Goal: Transaction & Acquisition: Register for event/course

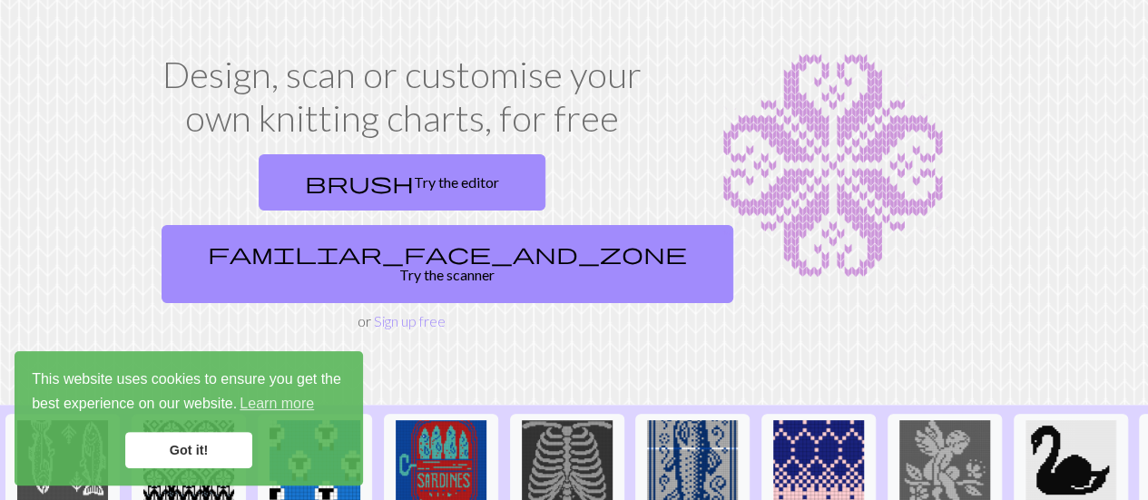
scroll to position [30, 0]
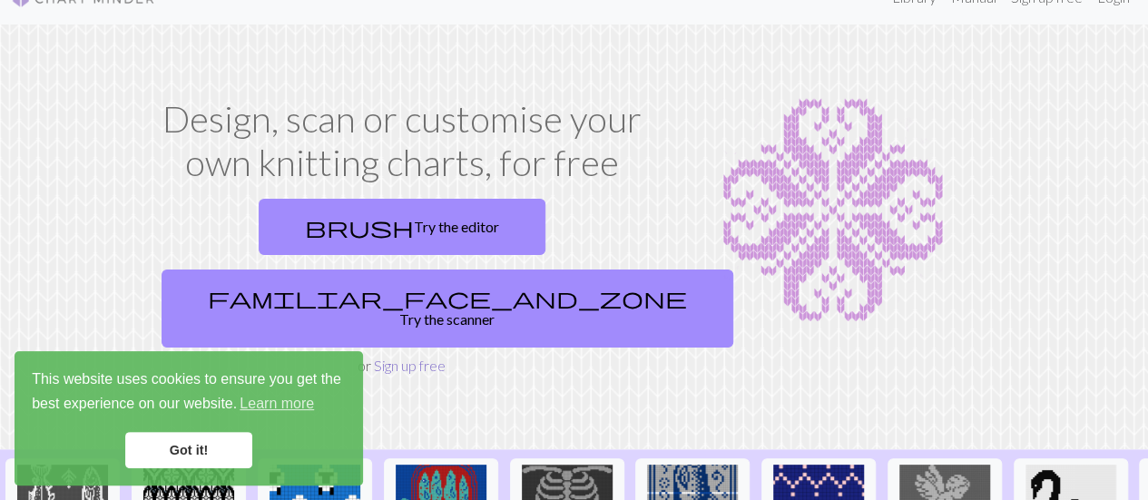
click at [396, 357] on link "Sign up free" at bounding box center [410, 365] width 72 height 17
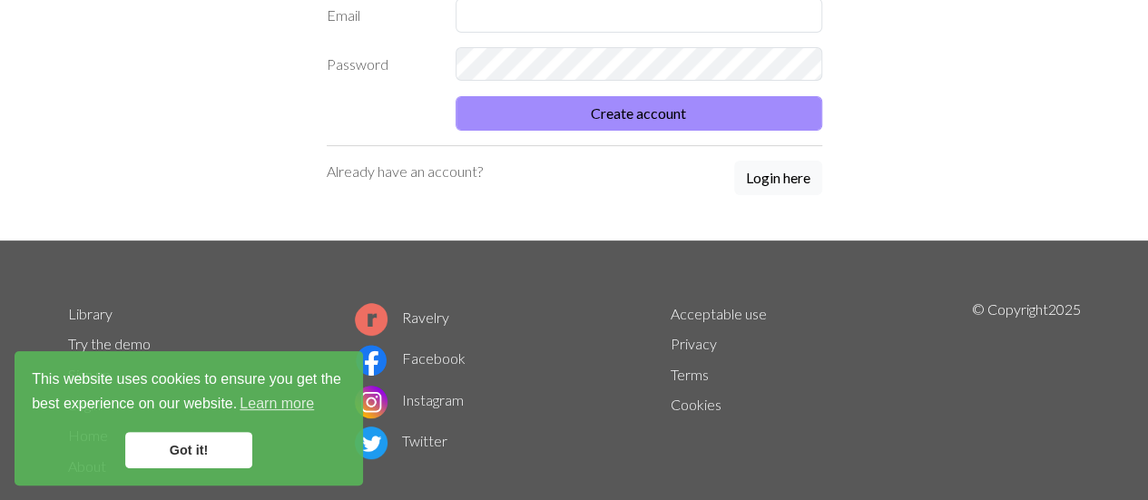
scroll to position [223, 0]
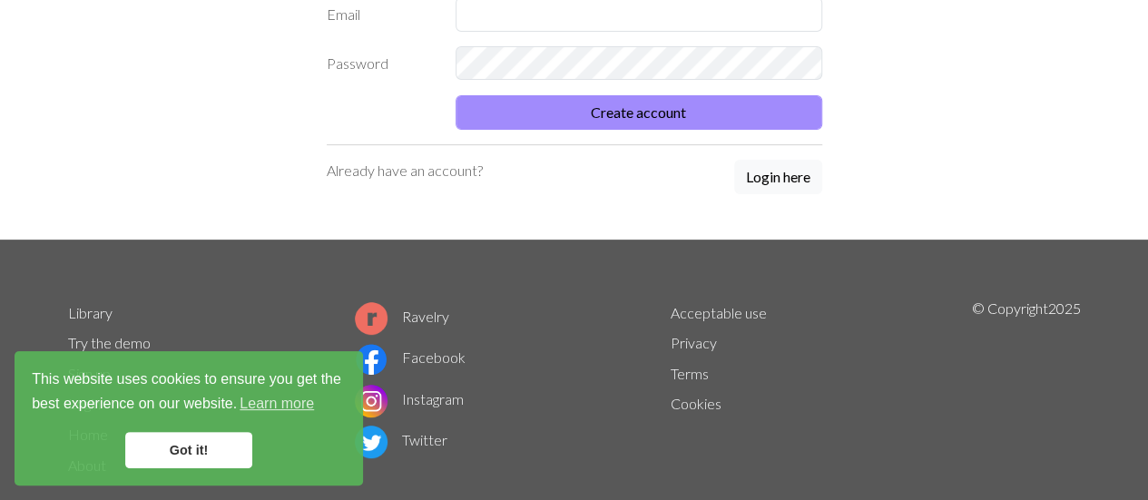
click at [236, 452] on link "Got it!" at bounding box center [188, 450] width 127 height 36
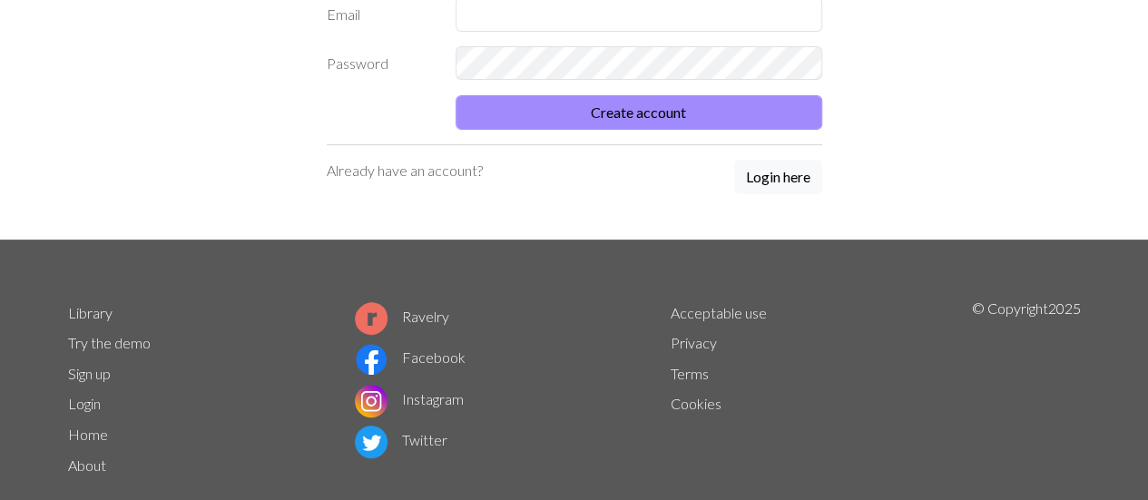
scroll to position [41, 0]
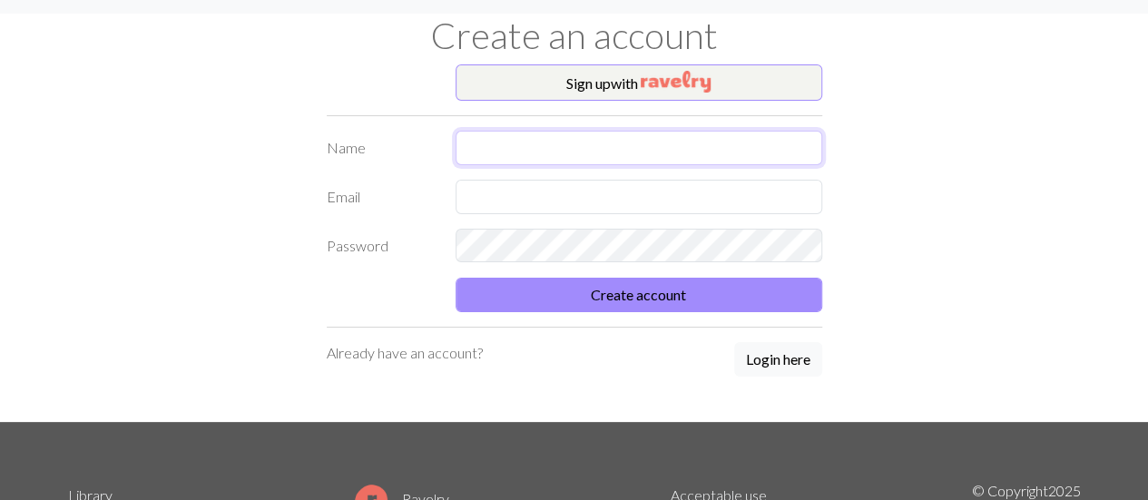
click at [543, 150] on input "text" at bounding box center [639, 148] width 367 height 34
type input "aa"
click at [521, 199] on input "text" at bounding box center [639, 197] width 367 height 34
type input "[EMAIL_ADDRESS][DOMAIN_NAME]"
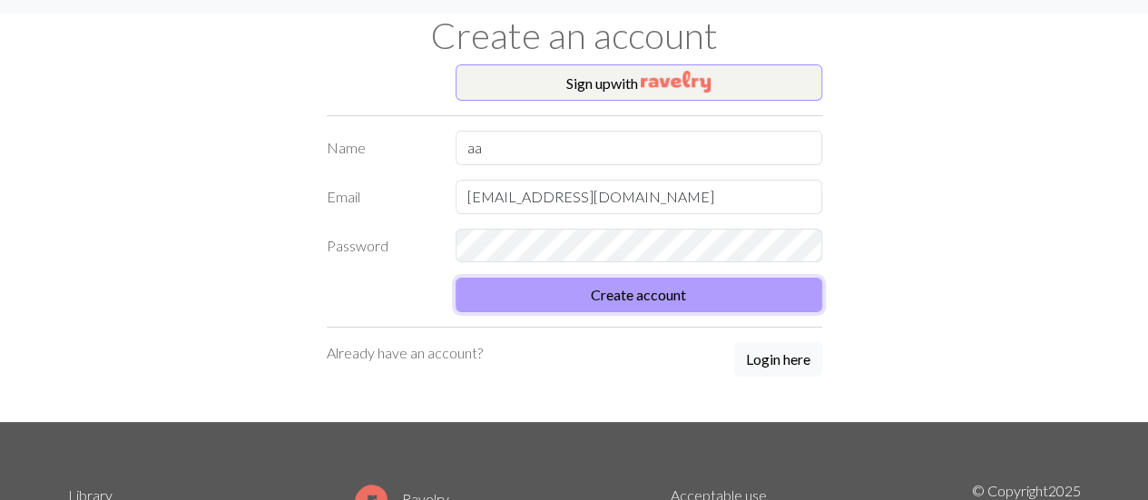
click at [627, 297] on button "Create account" at bounding box center [639, 295] width 367 height 34
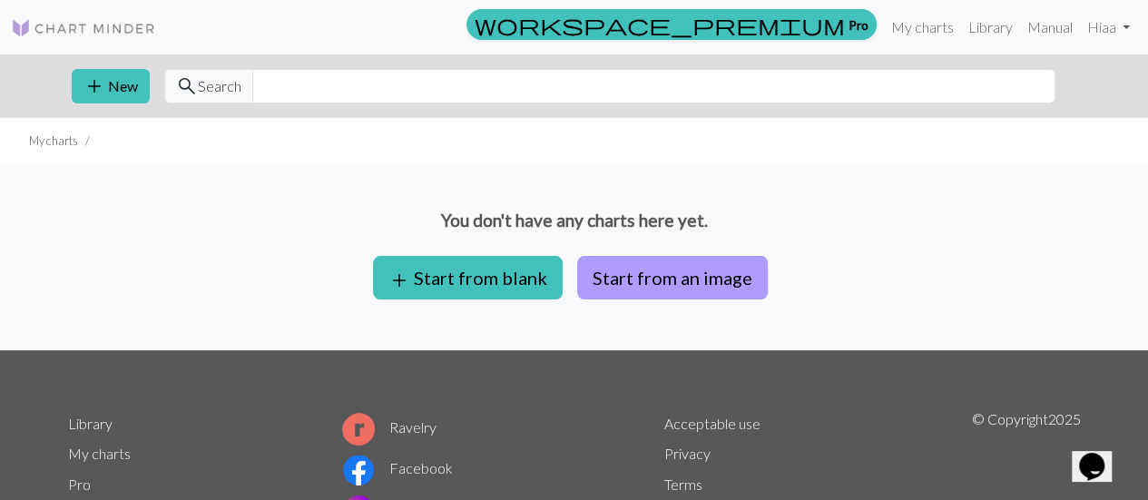
click at [675, 273] on button "Start from an image" at bounding box center [672, 278] width 191 height 44
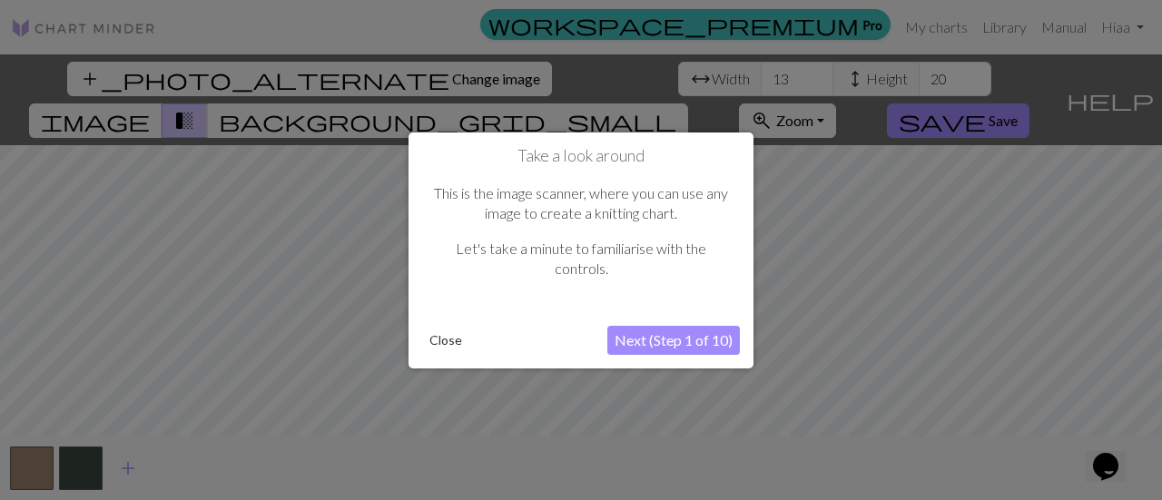
click at [705, 337] on button "Next (Step 1 of 10)" at bounding box center [673, 340] width 133 height 29
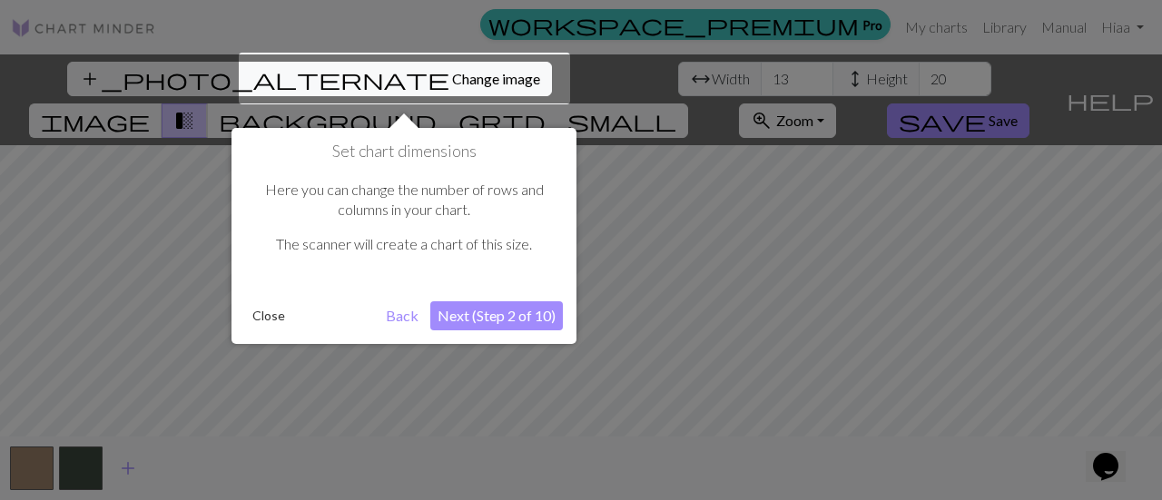
click at [526, 312] on button "Next (Step 2 of 10)" at bounding box center [496, 315] width 133 height 29
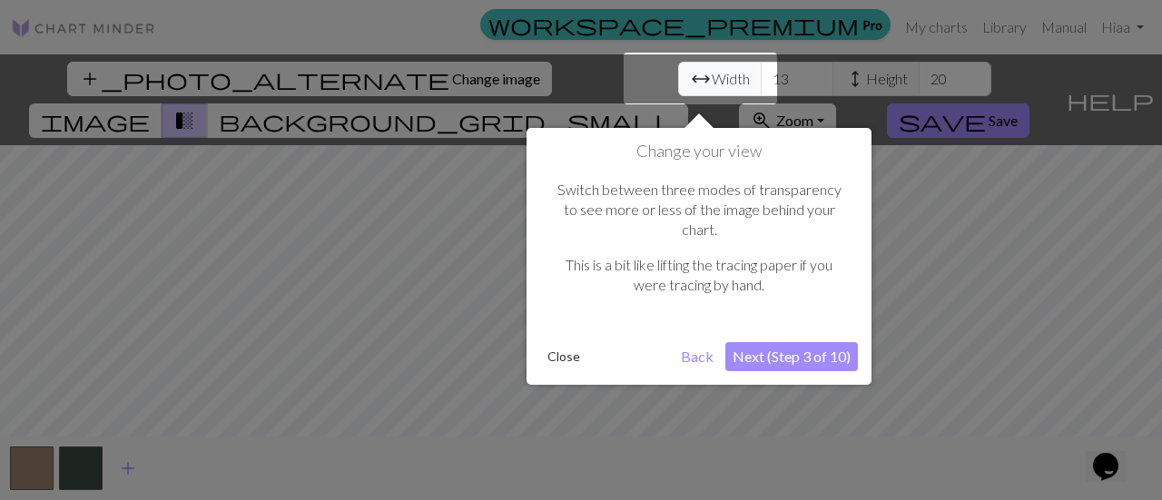
click at [823, 342] on button "Next (Step 3 of 10)" at bounding box center [791, 356] width 133 height 29
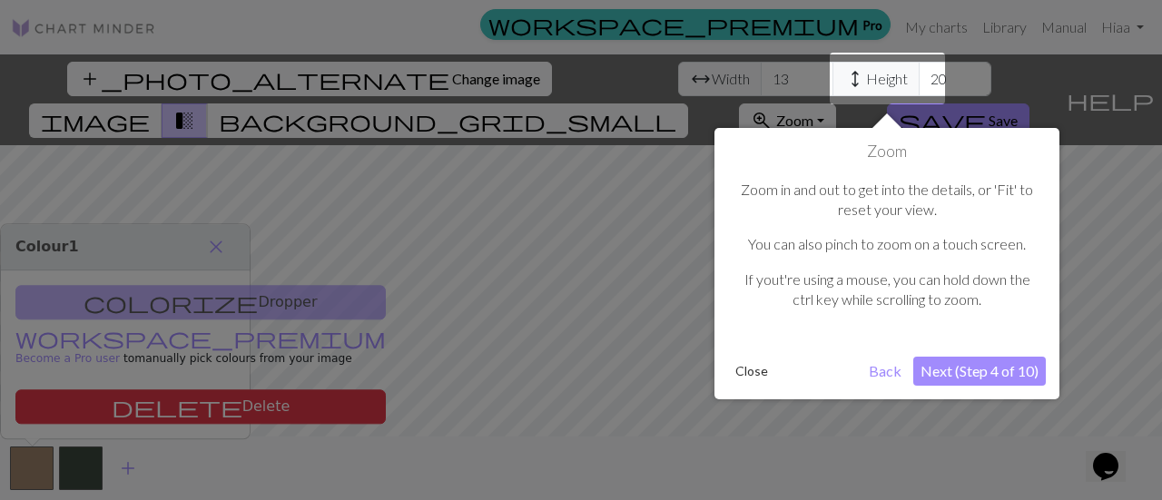
click at [1003, 372] on button "Next (Step 4 of 10)" at bounding box center [979, 371] width 133 height 29
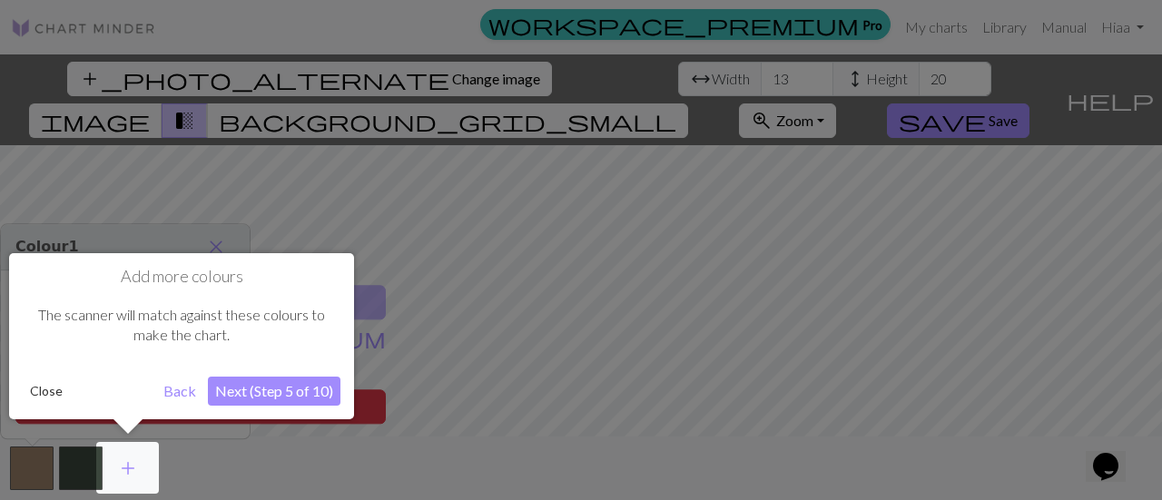
click at [252, 389] on button "Next (Step 5 of 10)" at bounding box center [274, 391] width 133 height 29
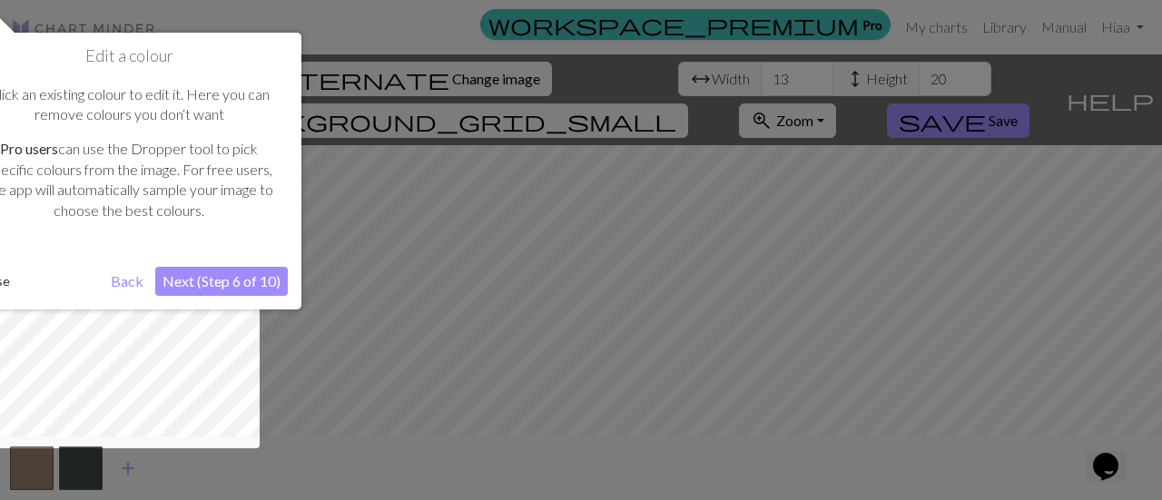
click at [258, 279] on button "Next (Step 6 of 10)" at bounding box center [221, 281] width 133 height 29
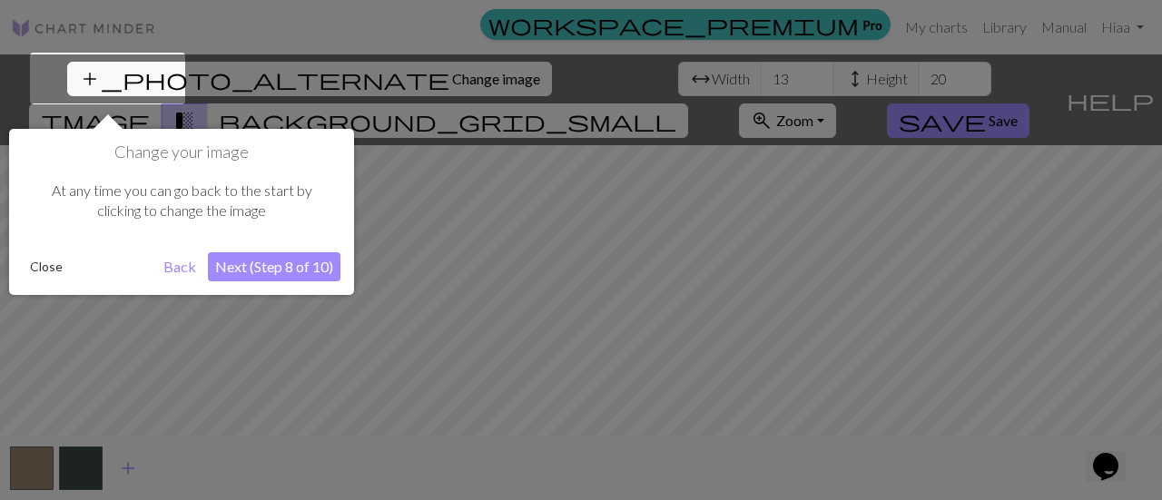
click at [316, 264] on button "Next (Step 8 of 10)" at bounding box center [274, 266] width 133 height 29
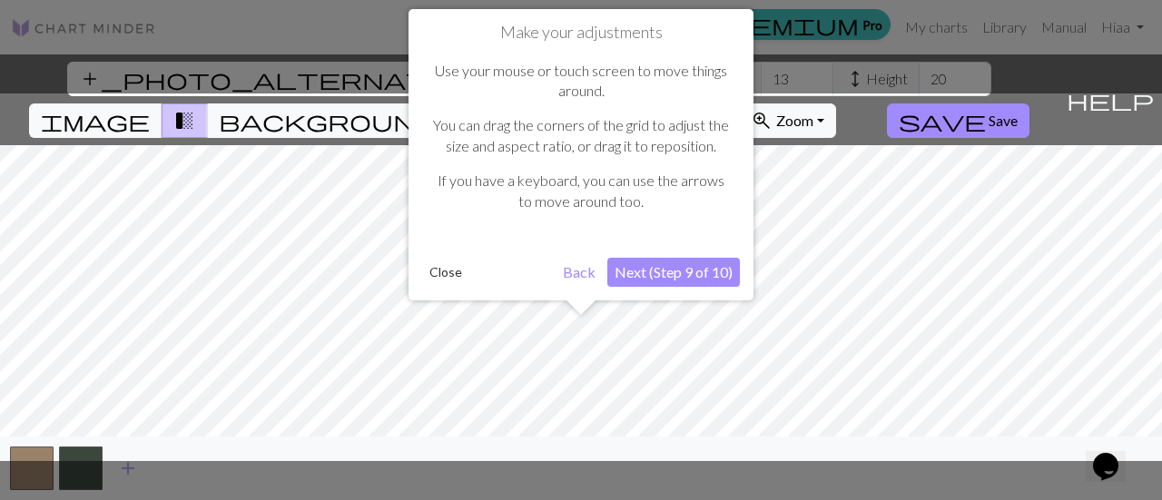
click at [713, 272] on button "Next (Step 9 of 10)" at bounding box center [673, 272] width 133 height 29
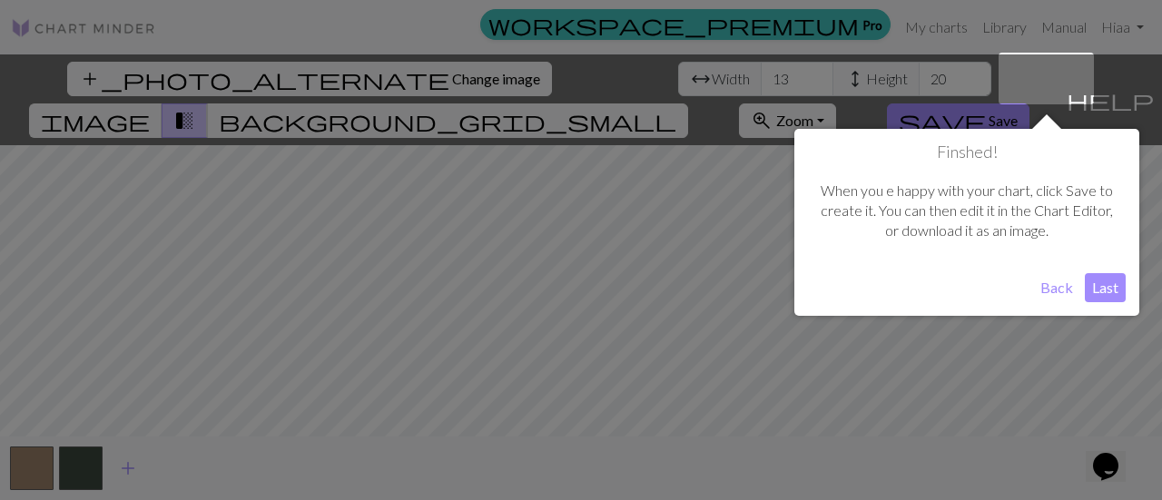
click at [1111, 277] on button "Last" at bounding box center [1105, 287] width 41 height 29
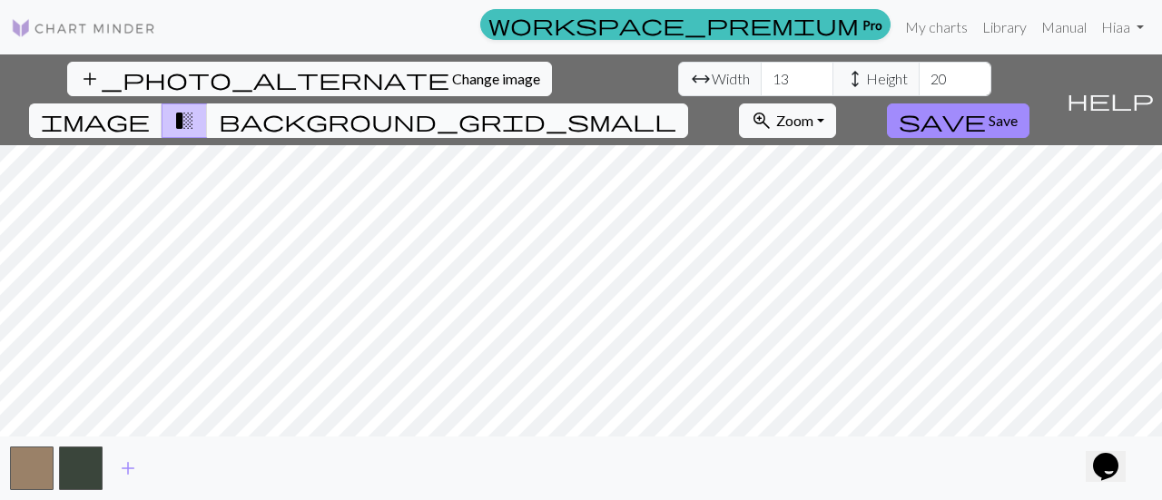
click at [676, 108] on span "background_grid_small" at bounding box center [448, 120] width 458 height 25
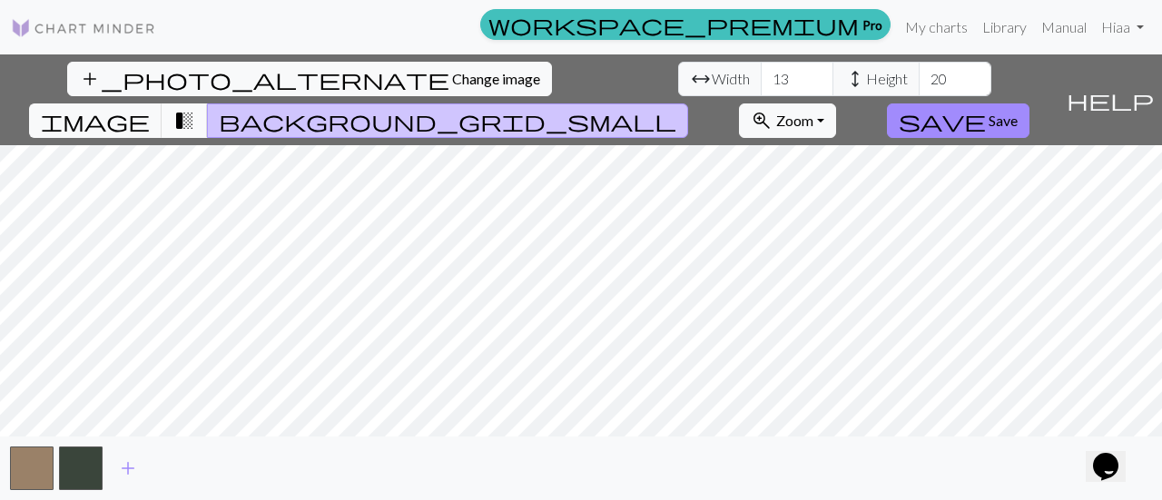
click at [208, 103] on button "transition_fade" at bounding box center [185, 120] width 46 height 34
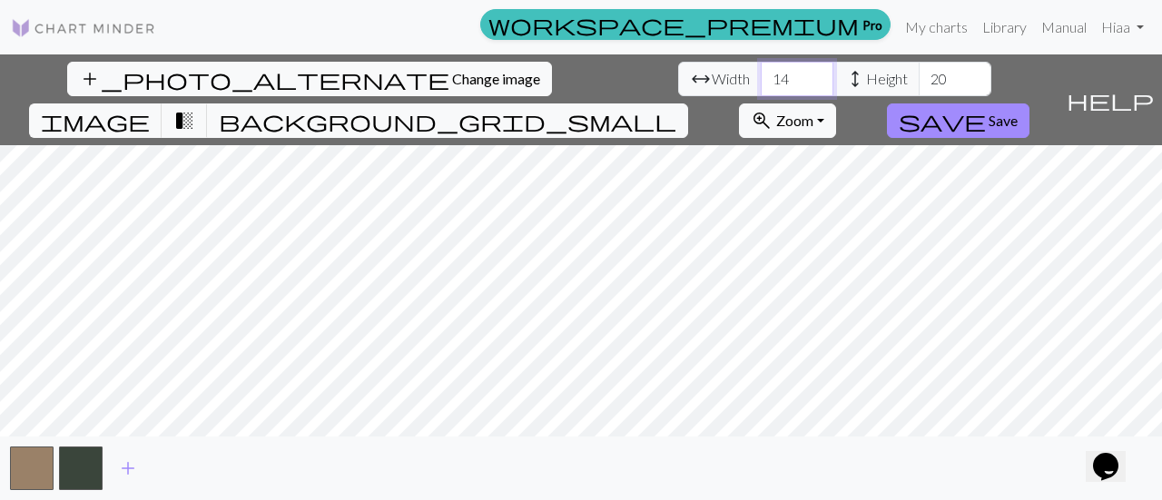
click at [761, 74] on input "14" at bounding box center [797, 79] width 73 height 34
click at [761, 74] on input "15" at bounding box center [797, 79] width 73 height 34
click at [761, 74] on input "16" at bounding box center [797, 79] width 73 height 34
click at [761, 74] on input "17" at bounding box center [797, 79] width 73 height 34
click at [761, 74] on input "18" at bounding box center [797, 79] width 73 height 34
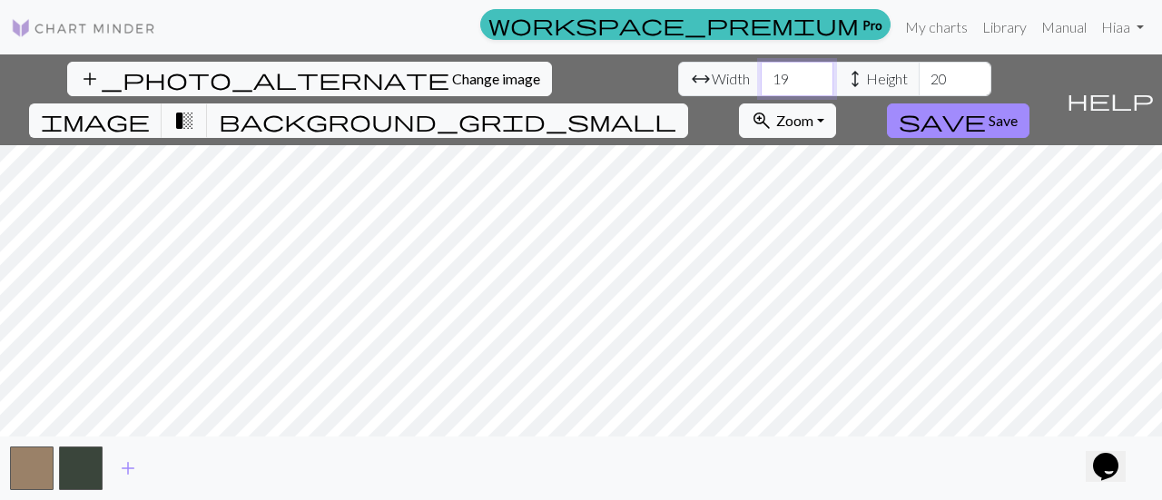
click at [761, 74] on input "19" at bounding box center [797, 79] width 73 height 34
click at [761, 74] on input "20" at bounding box center [797, 79] width 73 height 34
click at [761, 74] on input "21" at bounding box center [797, 79] width 73 height 34
click at [761, 74] on input "22" at bounding box center [797, 79] width 73 height 34
click at [761, 74] on input "23" at bounding box center [797, 79] width 73 height 34
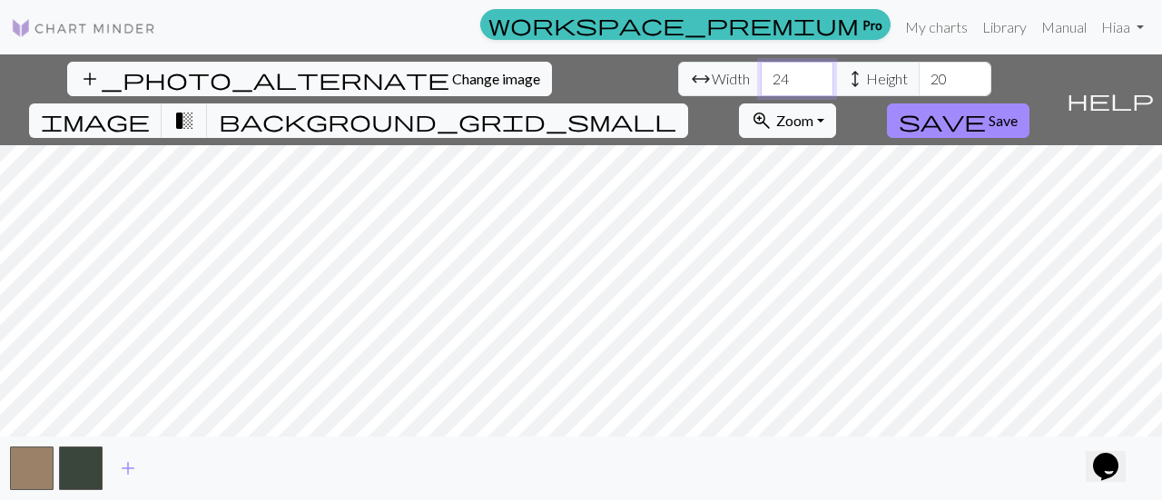
click at [761, 74] on input "24" at bounding box center [797, 79] width 73 height 34
click at [761, 74] on input "25" at bounding box center [797, 79] width 73 height 34
click at [761, 74] on input "26" at bounding box center [797, 79] width 73 height 34
click at [761, 74] on input "27" at bounding box center [797, 79] width 73 height 34
click at [761, 74] on input "28" at bounding box center [797, 79] width 73 height 34
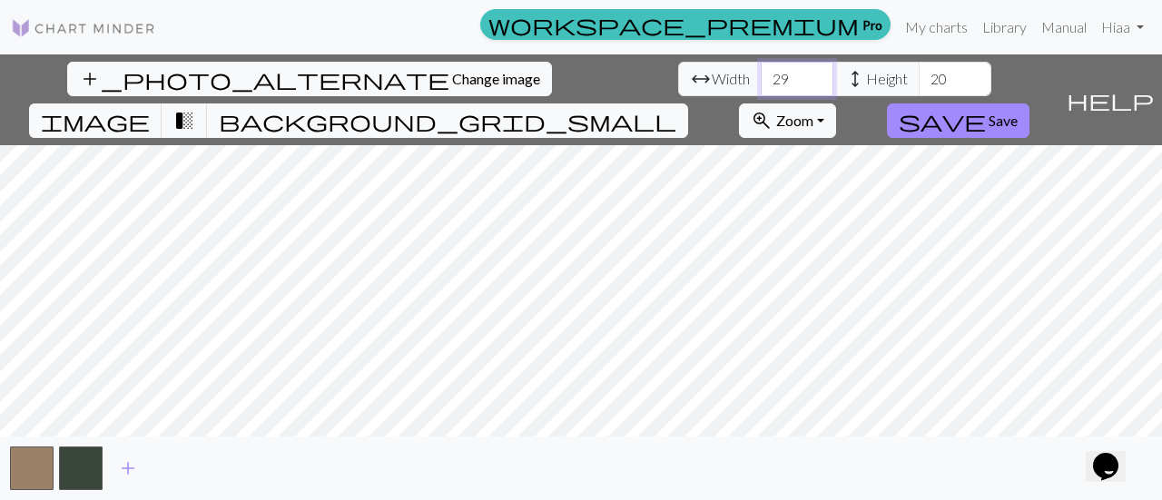
type input "29"
click at [761, 74] on input "29" at bounding box center [797, 79] width 73 height 34
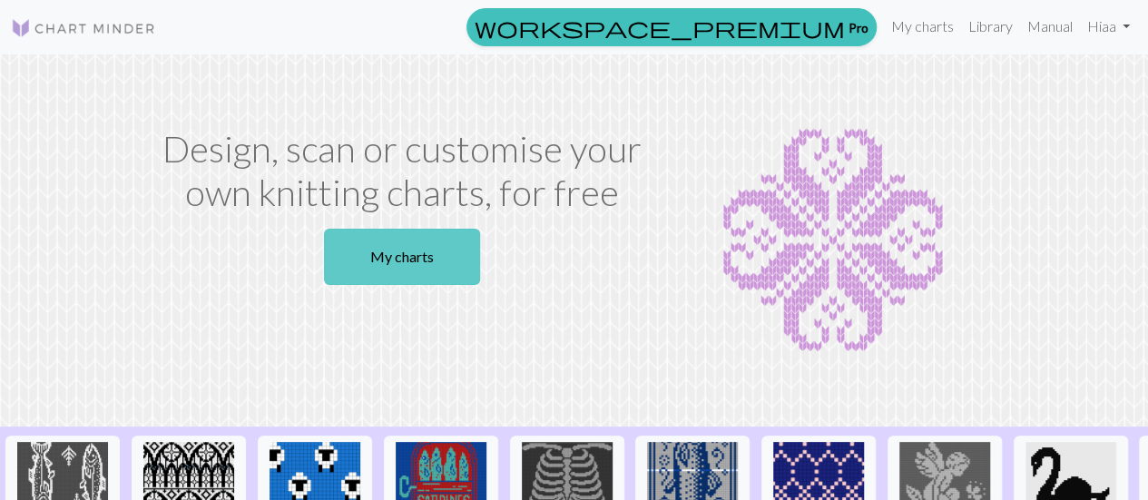
click at [400, 270] on link "My charts" at bounding box center [402, 257] width 156 height 56
